Goal: Task Accomplishment & Management: Use online tool/utility

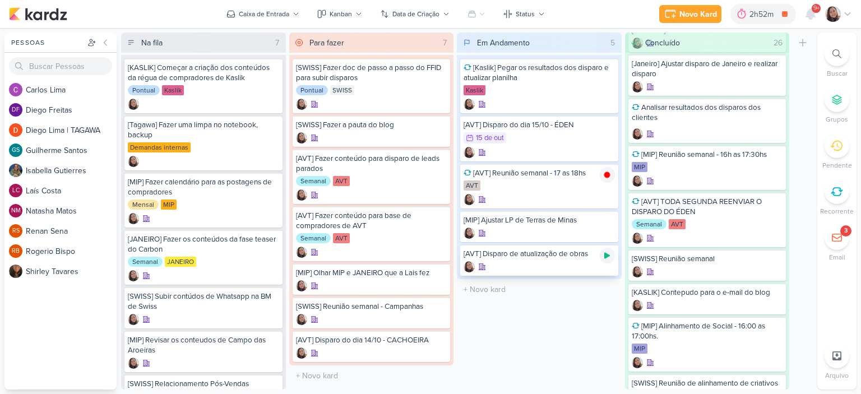
click at [610, 255] on icon at bounding box center [607, 255] width 9 height 9
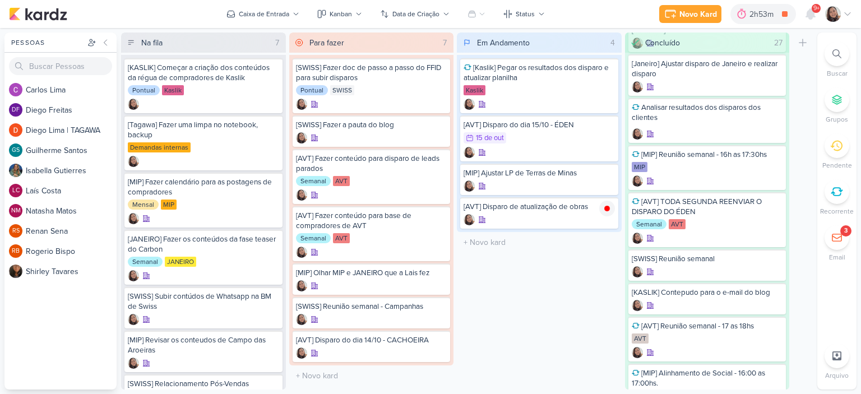
click at [847, 15] on icon at bounding box center [847, 14] width 9 height 9
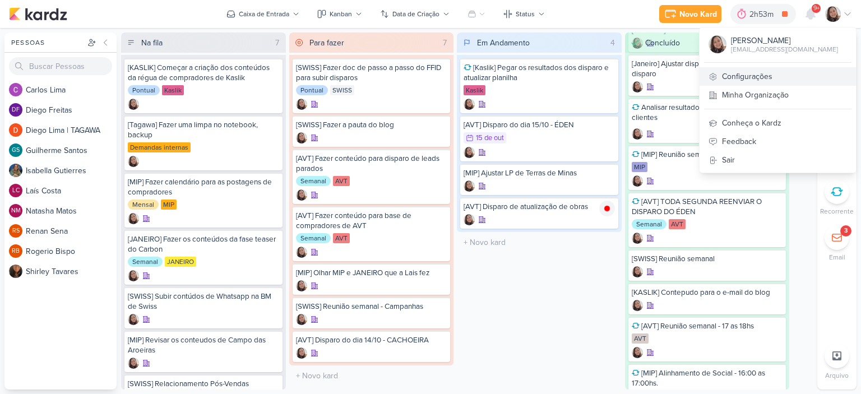
click at [747, 78] on link "Configurações" at bounding box center [778, 76] width 156 height 19
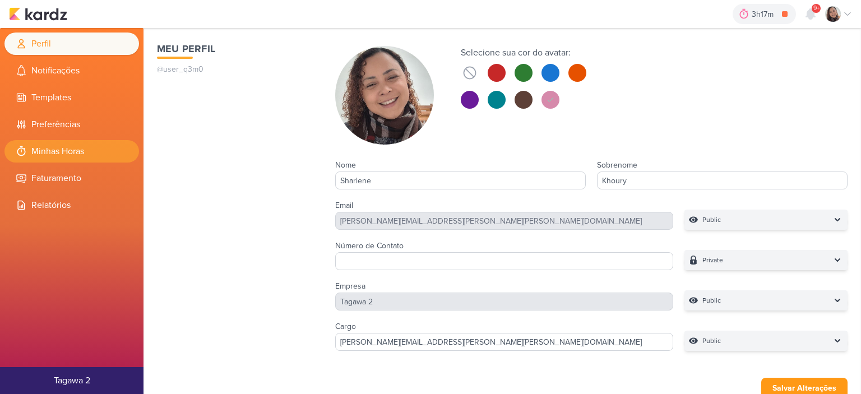
click at [65, 151] on li "Minhas Horas" at bounding box center [71, 151] width 135 height 22
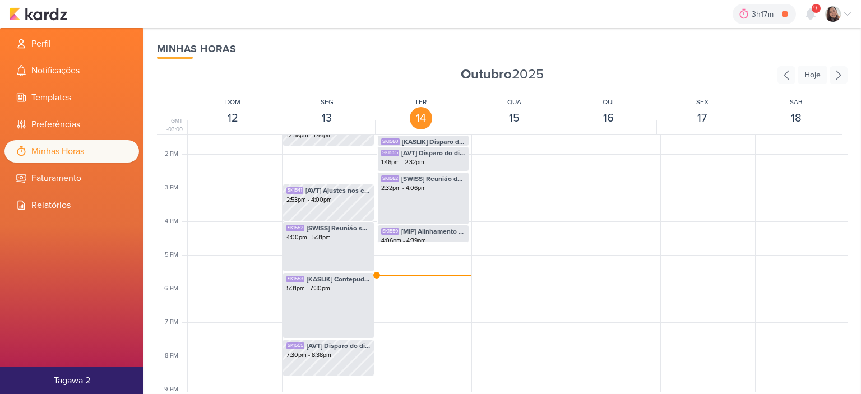
scroll to position [433, 0]
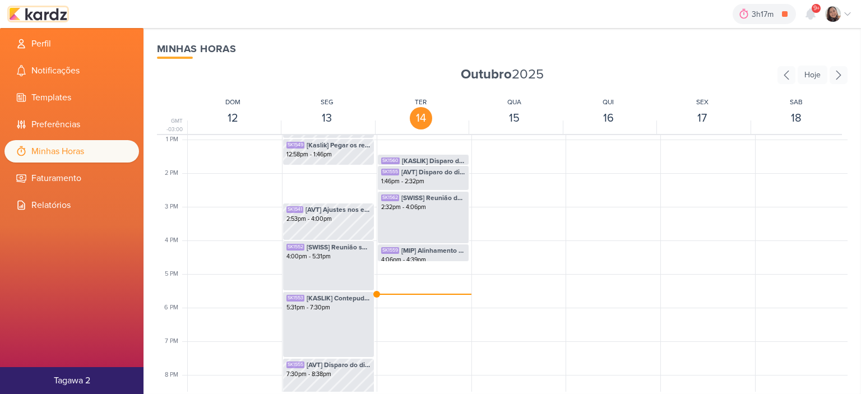
click at [43, 17] on img at bounding box center [38, 13] width 58 height 13
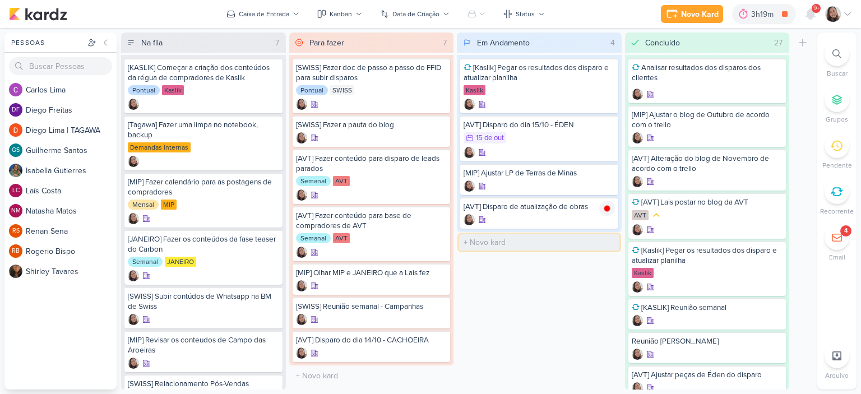
click at [490, 239] on input "text" at bounding box center [539, 242] width 160 height 16
click at [321, 366] on div "O título do kard deve ter menos que 100 caracteres" at bounding box center [371, 376] width 165 height 21
click at [322, 371] on input "text" at bounding box center [372, 376] width 160 height 16
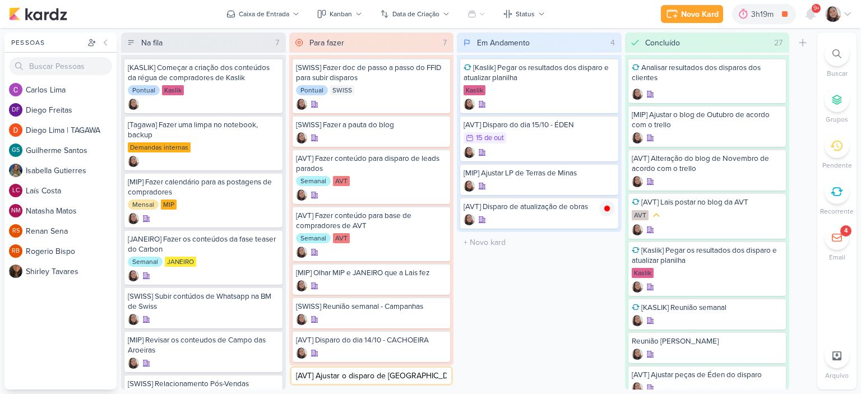
type input "[AVT] Ajustar o disparo de [GEOGRAPHIC_DATA]"
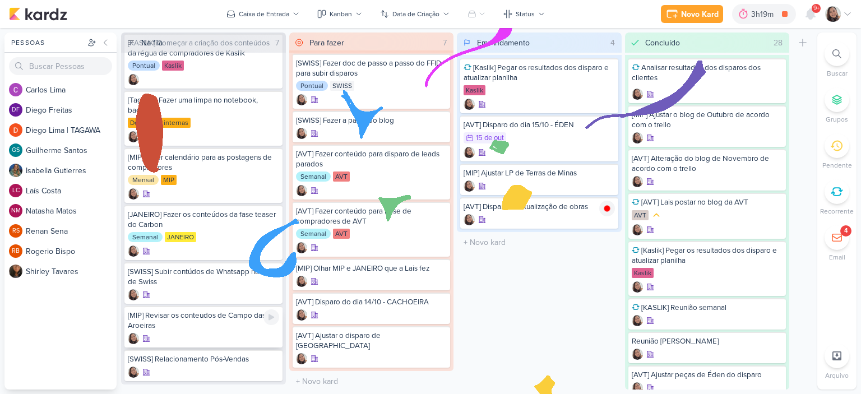
scroll to position [38, 0]
